Goal: Find specific page/section: Find specific page/section

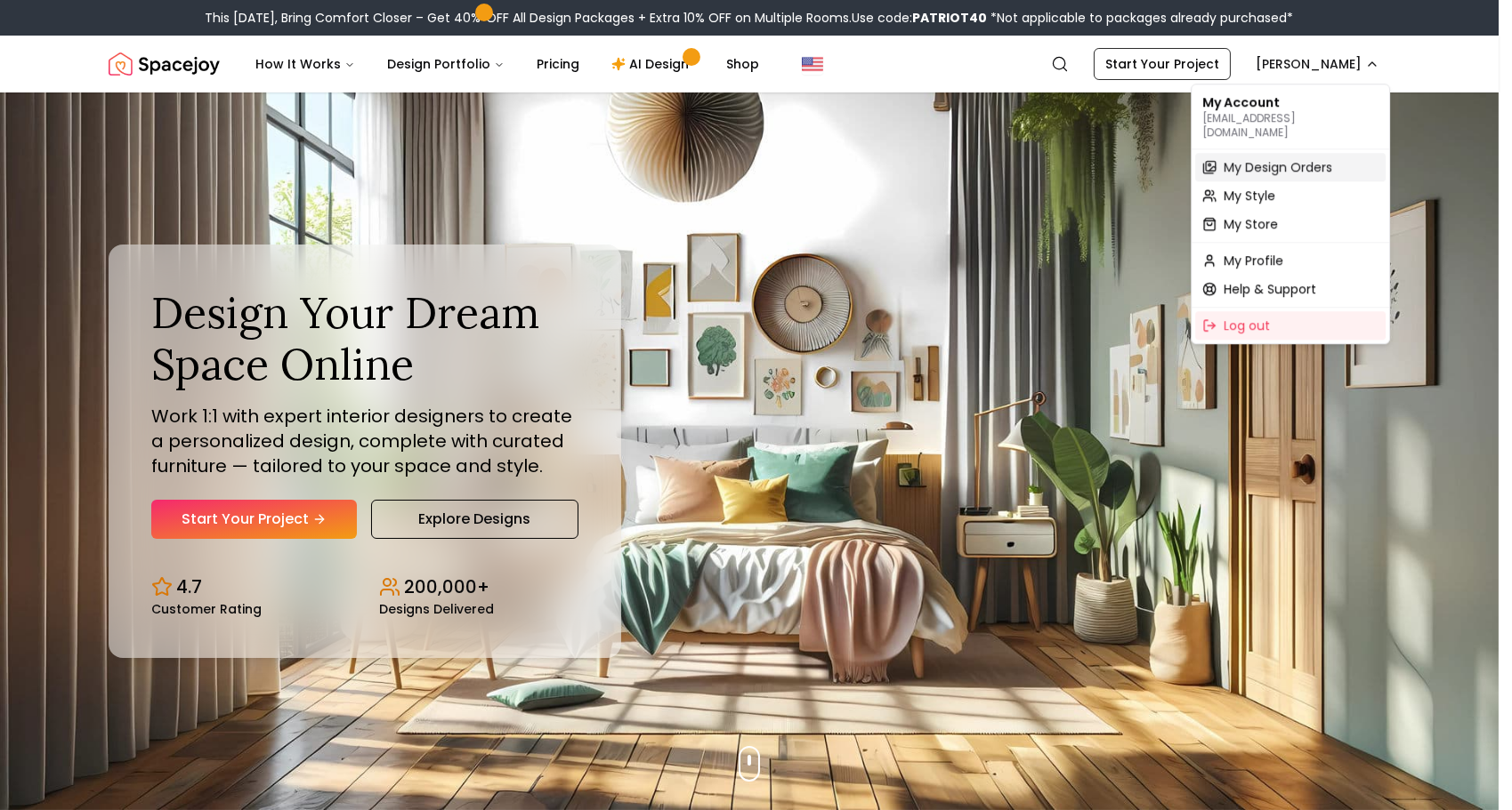
click at [1301, 159] on span "My Design Orders" at bounding box center [1277, 168] width 109 height 18
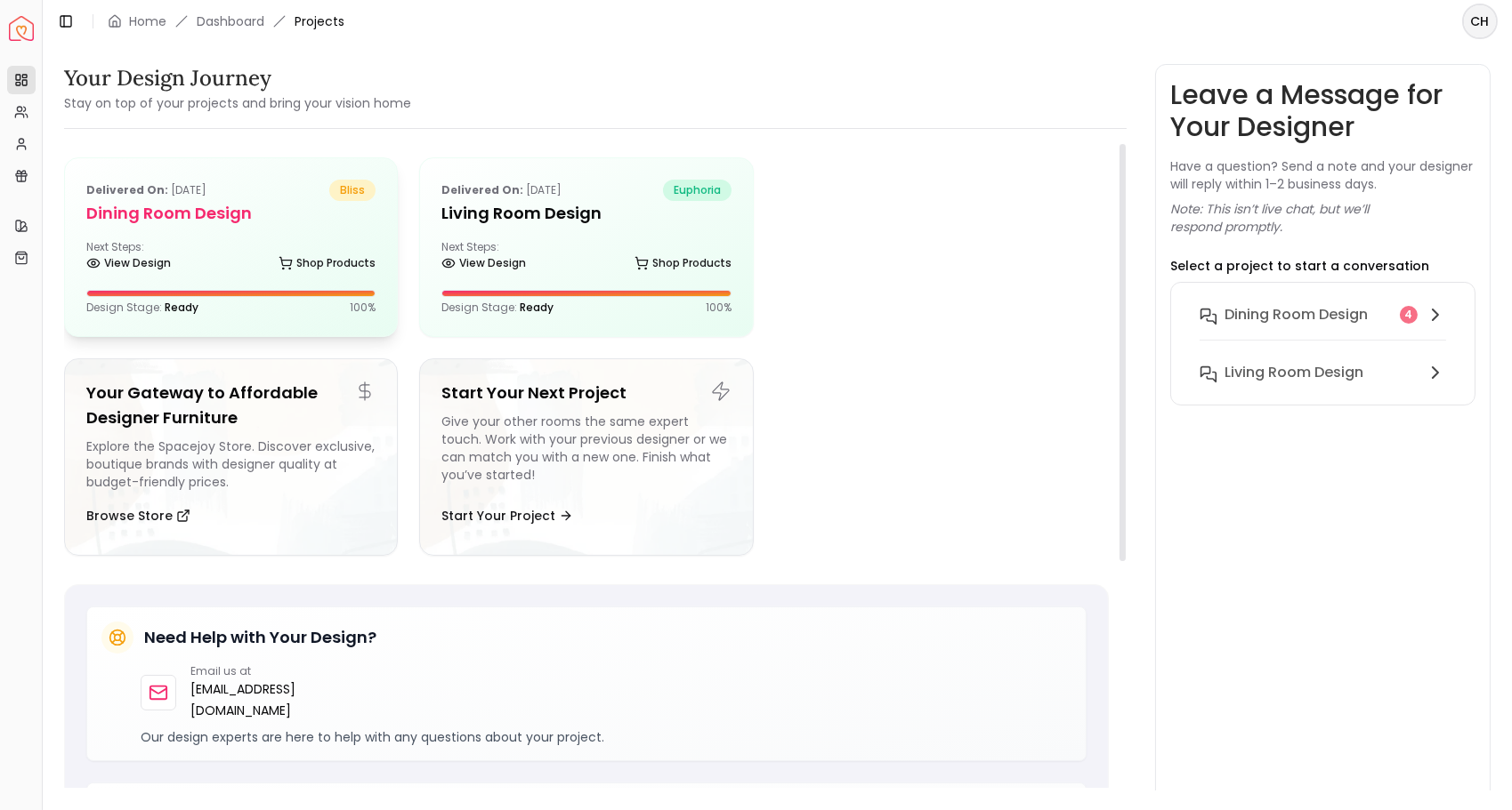
click at [265, 256] on div "Next Steps: View Design Shop Products" at bounding box center [231, 258] width 289 height 36
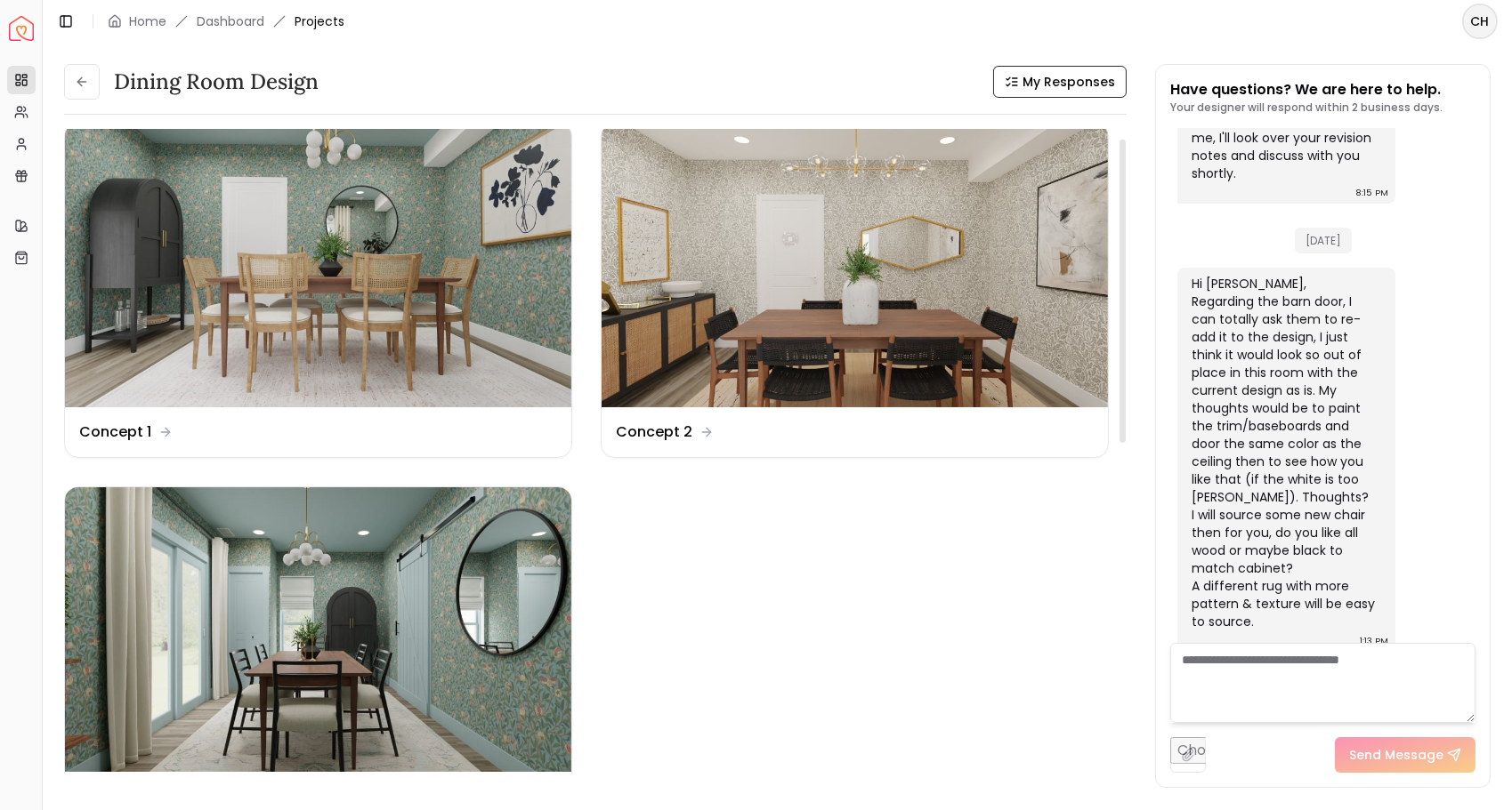
scroll to position [21, 0]
